Goal: Leave review/rating

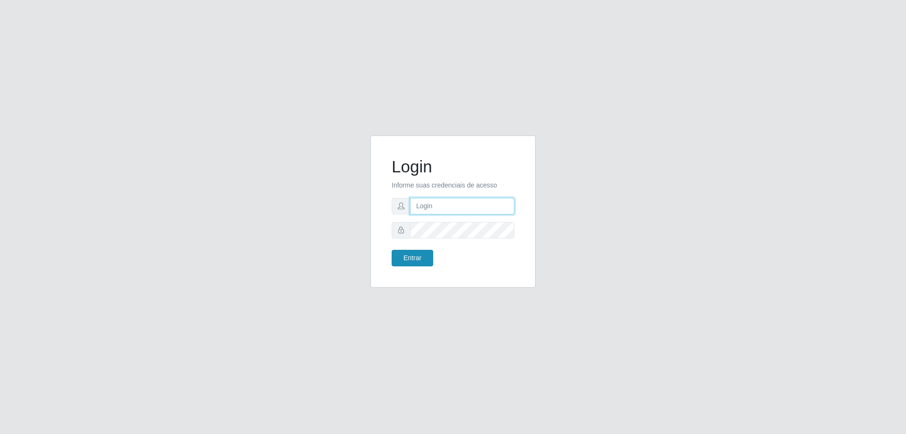
type input "mayara@frigomaster"
click at [407, 259] on button "Entrar" at bounding box center [413, 258] width 42 height 17
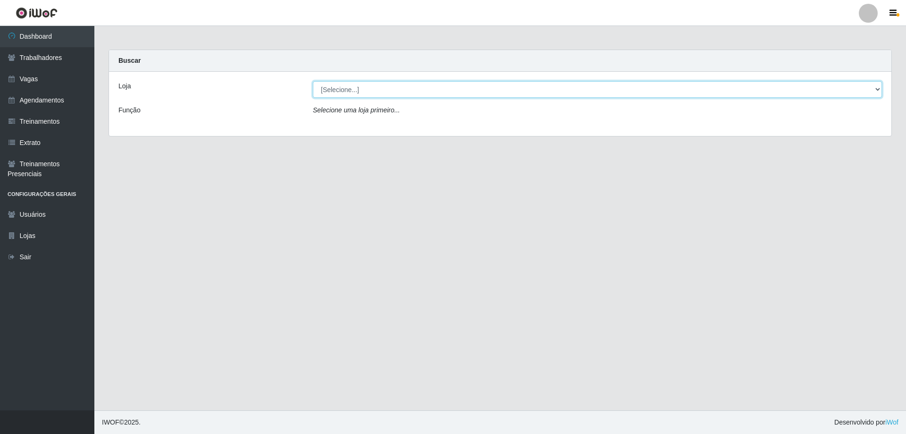
click at [425, 87] on select "[Selecione...] FrigoMaster" at bounding box center [597, 89] width 569 height 17
select select "392"
click at [313, 81] on select "[Selecione...] FrigoMaster" at bounding box center [597, 89] width 569 height 17
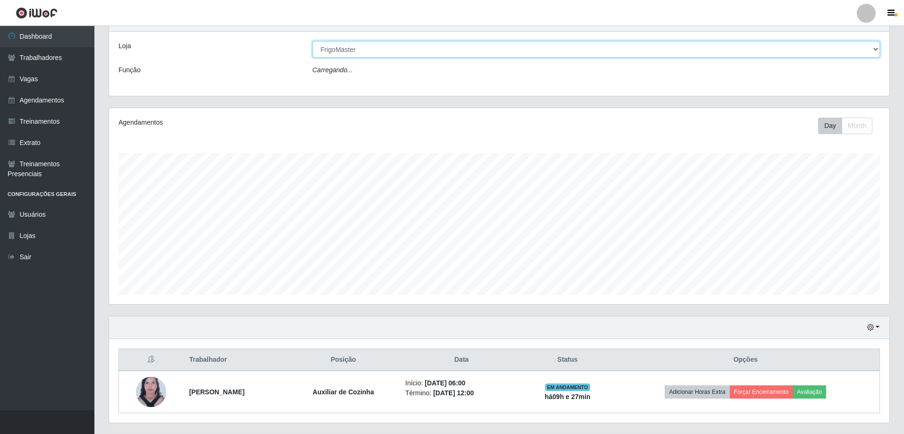
scroll to position [67, 0]
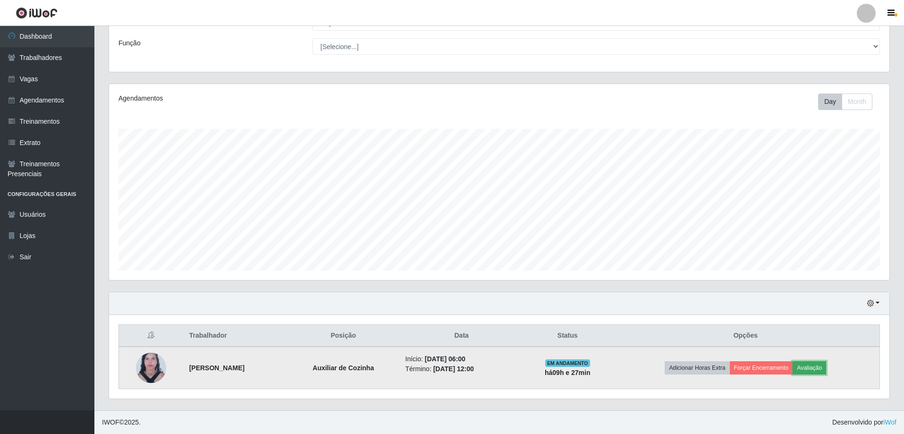
click at [824, 365] on button "Avaliação" at bounding box center [808, 367] width 33 height 13
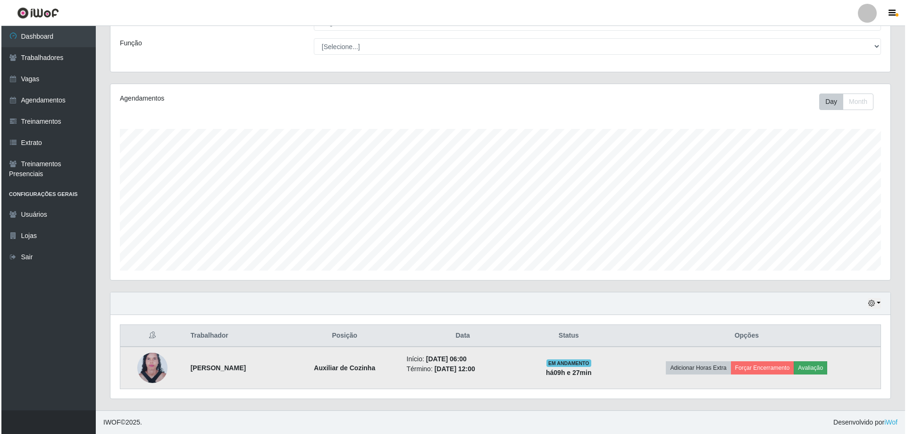
scroll to position [196, 775]
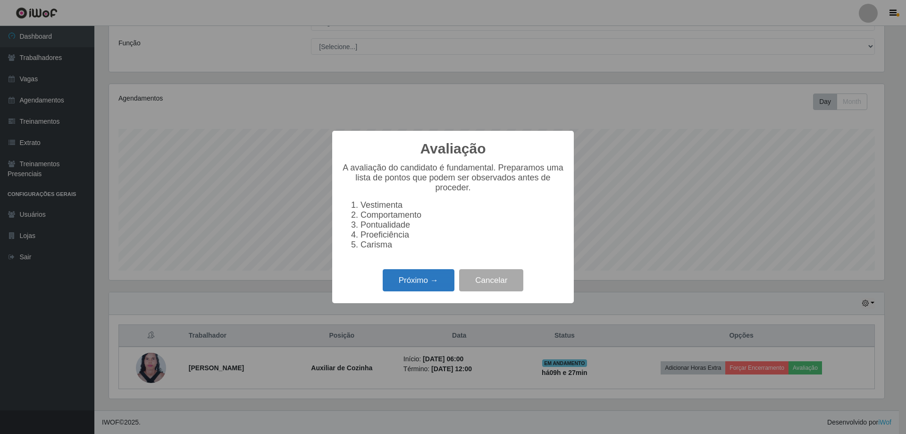
click at [432, 286] on button "Próximo →" at bounding box center [419, 280] width 72 height 22
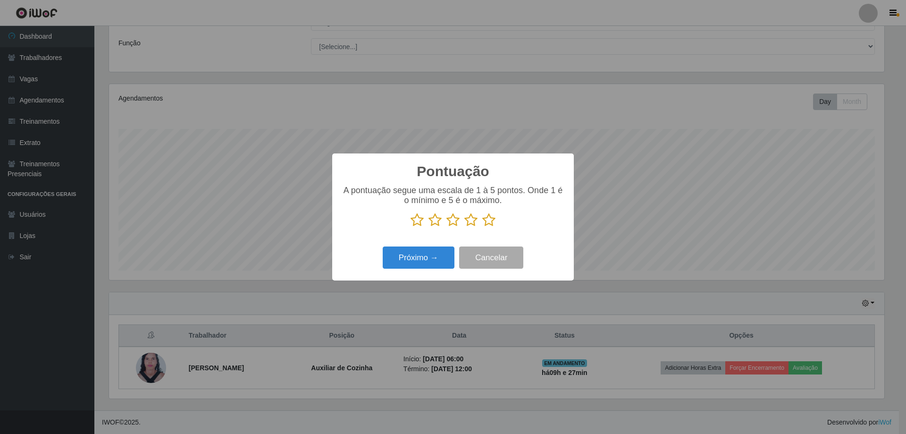
click at [486, 220] on icon at bounding box center [488, 220] width 13 height 14
click at [482, 227] on input "radio" at bounding box center [482, 227] width 0 height 0
click at [444, 254] on button "Próximo →" at bounding box center [419, 257] width 72 height 22
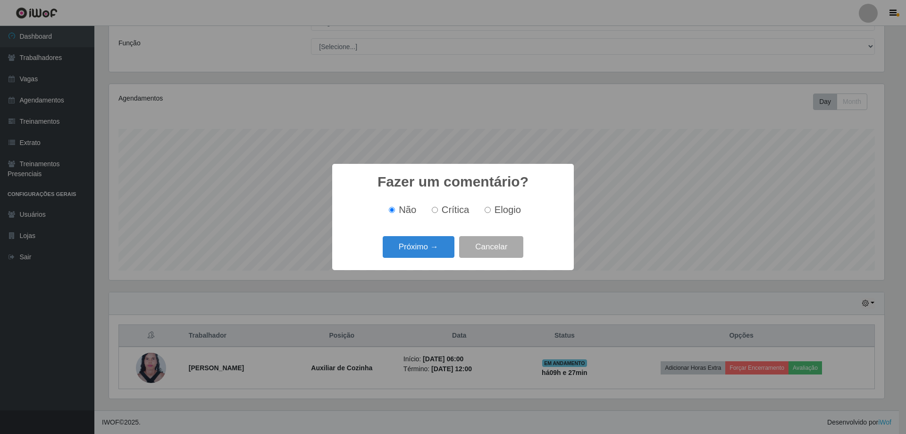
click at [490, 211] on input "Elogio" at bounding box center [488, 210] width 6 height 6
radio input "true"
click at [440, 242] on button "Próximo →" at bounding box center [419, 247] width 72 height 22
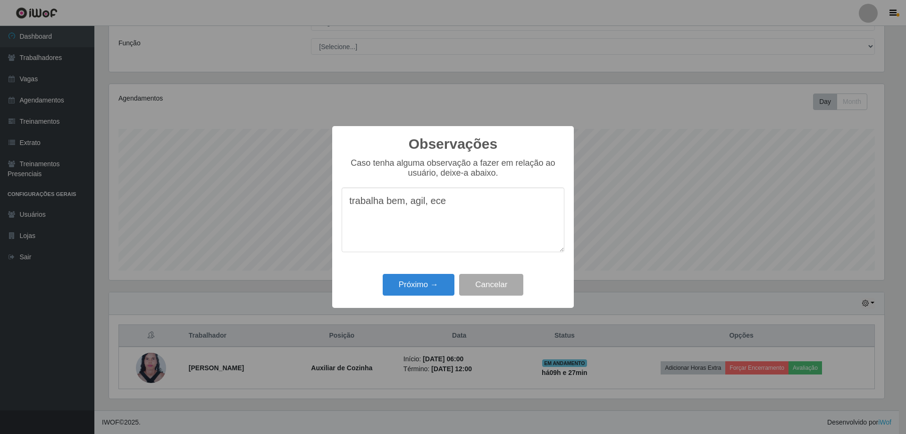
click at [460, 210] on textarea "trabalha bem, agil, ece" at bounding box center [453, 219] width 223 height 65
type textarea "trabalha bem, agil"
click at [426, 285] on button "Próximo →" at bounding box center [419, 285] width 72 height 22
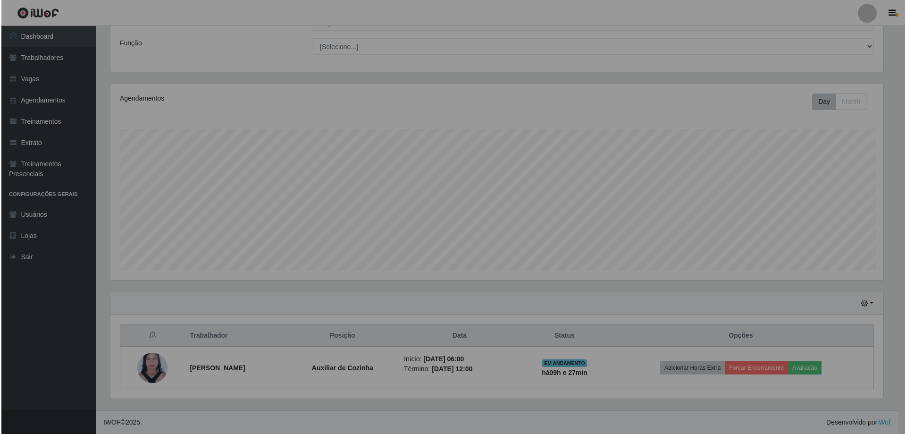
scroll to position [196, 780]
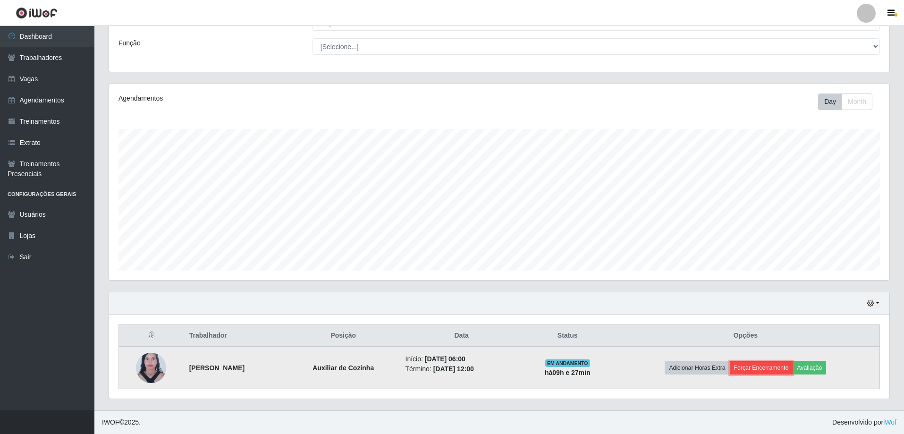
click at [762, 371] on button "Forçar Encerramento" at bounding box center [760, 367] width 63 height 13
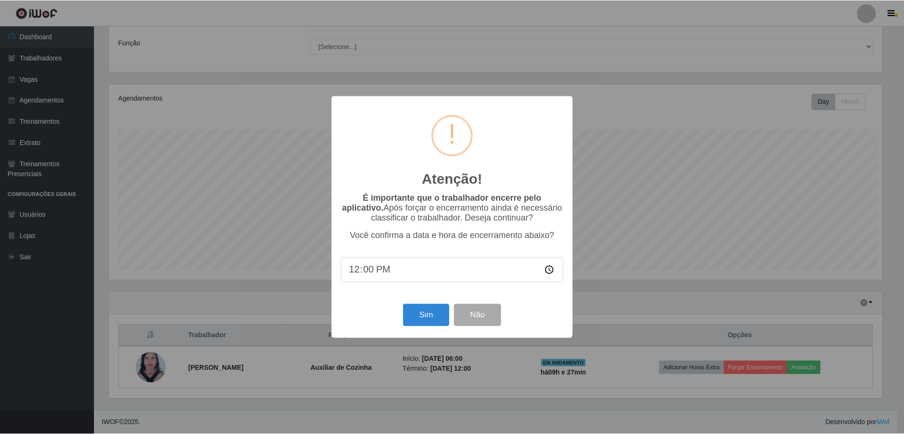
scroll to position [196, 775]
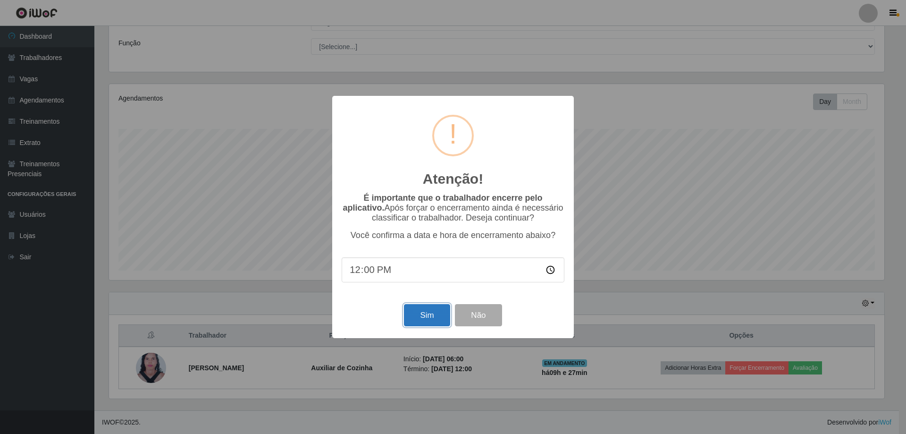
click at [426, 317] on button "Sim" at bounding box center [427, 315] width 46 height 22
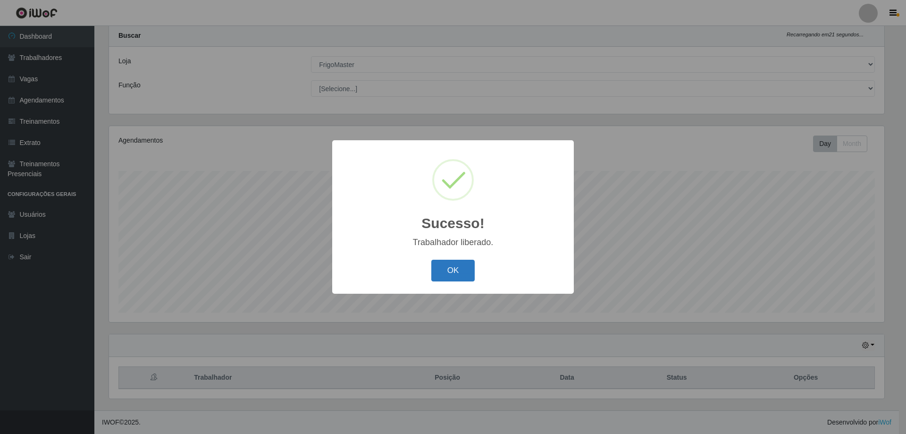
click at [447, 273] on button "OK" at bounding box center [453, 271] width 44 height 22
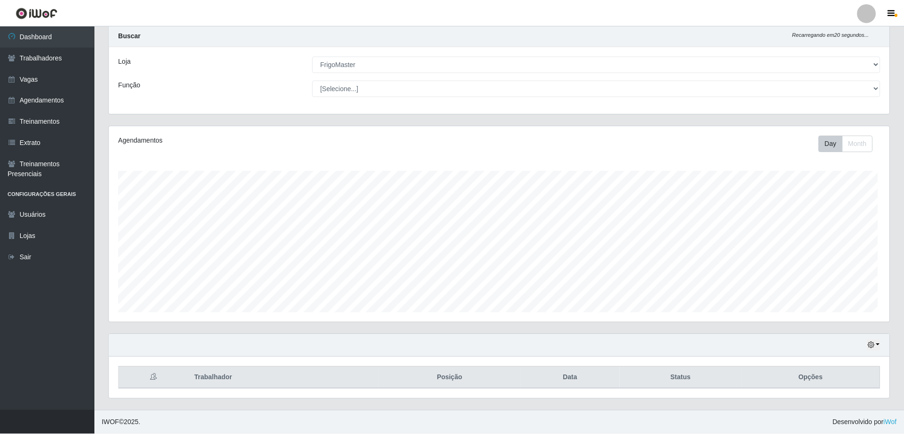
scroll to position [196, 780]
click at [871, 344] on icon "button" at bounding box center [870, 345] width 7 height 7
click at [814, 273] on button "1 dia" at bounding box center [841, 270] width 75 height 20
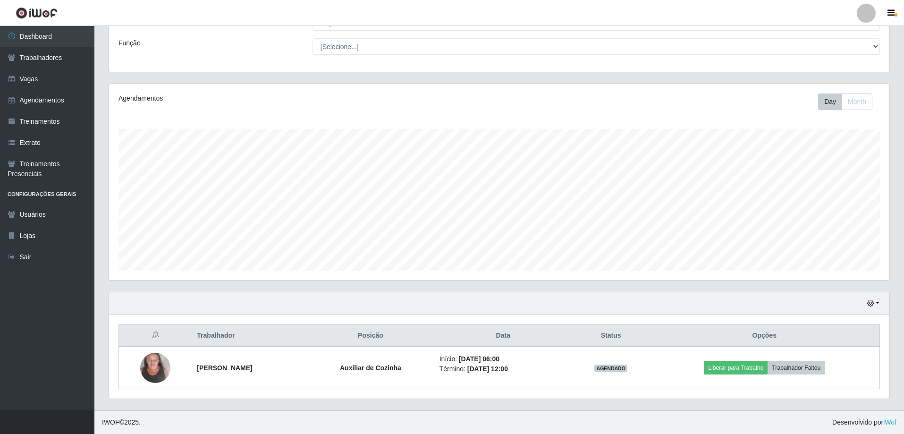
scroll to position [0, 0]
